Goal: Task Accomplishment & Management: Use online tool/utility

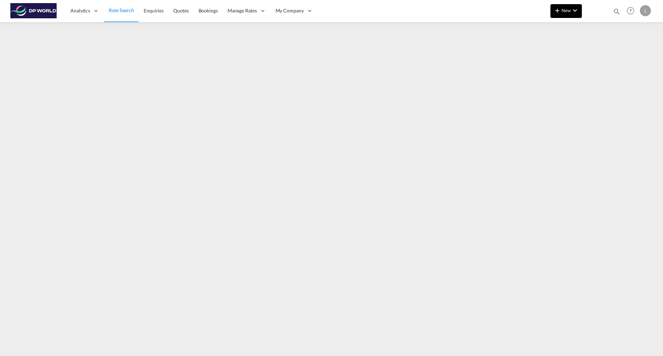
click at [569, 12] on span "New" at bounding box center [566, 11] width 26 height 6
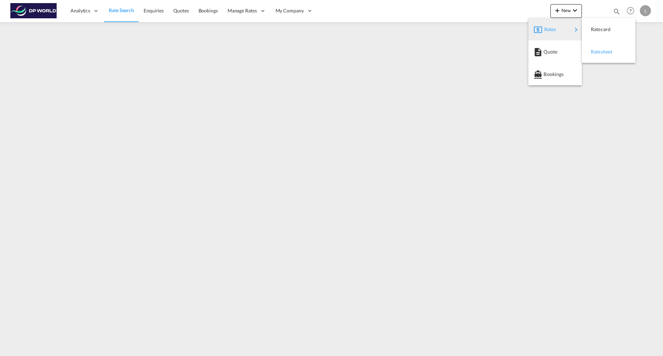
click at [598, 51] on span "Ratesheet" at bounding box center [595, 52] width 8 height 14
